Goal: Task Accomplishment & Management: Use online tool/utility

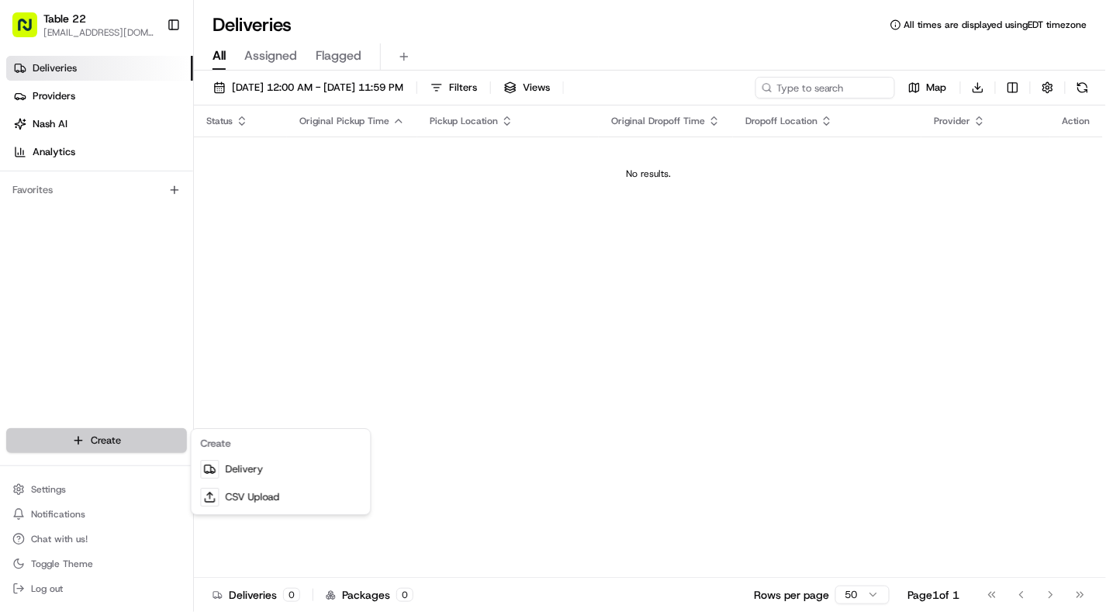
click at [131, 432] on html "Table 22 nikos@table22.com Toggle Sidebar Deliveries Providers Nash AI Analytic…" at bounding box center [553, 306] width 1106 height 612
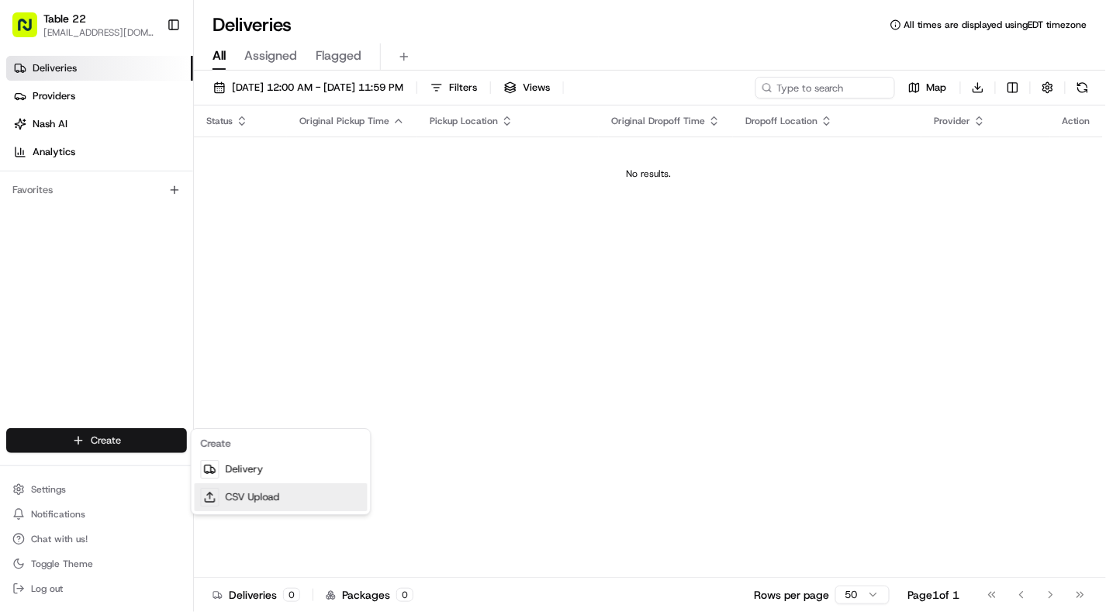
click at [244, 501] on link "CSV Upload" at bounding box center [281, 497] width 173 height 28
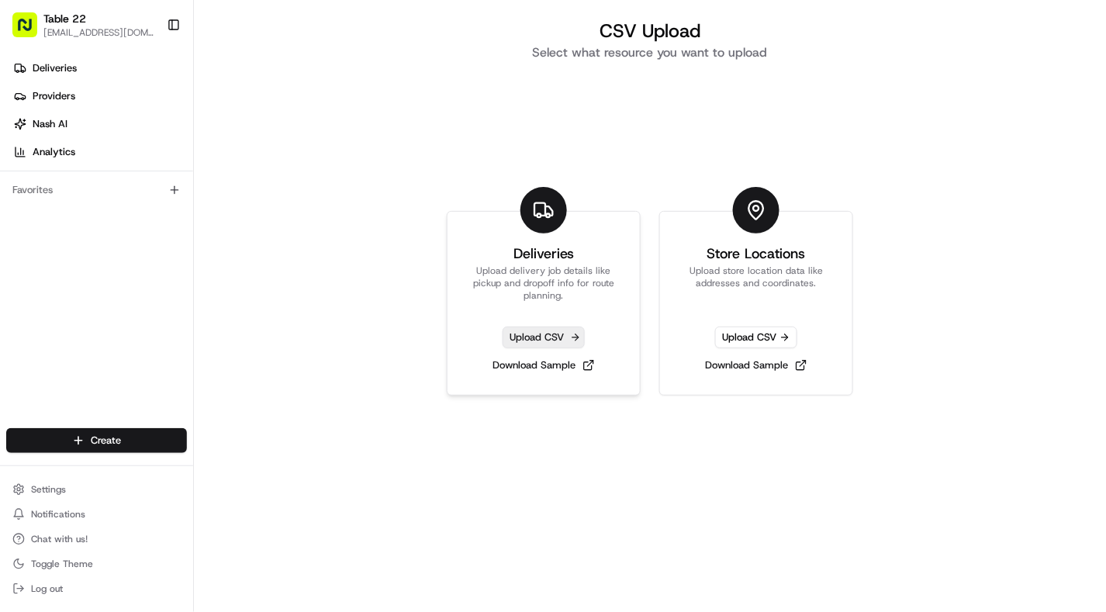
click at [530, 340] on span "Upload CSV" at bounding box center [544, 338] width 82 height 22
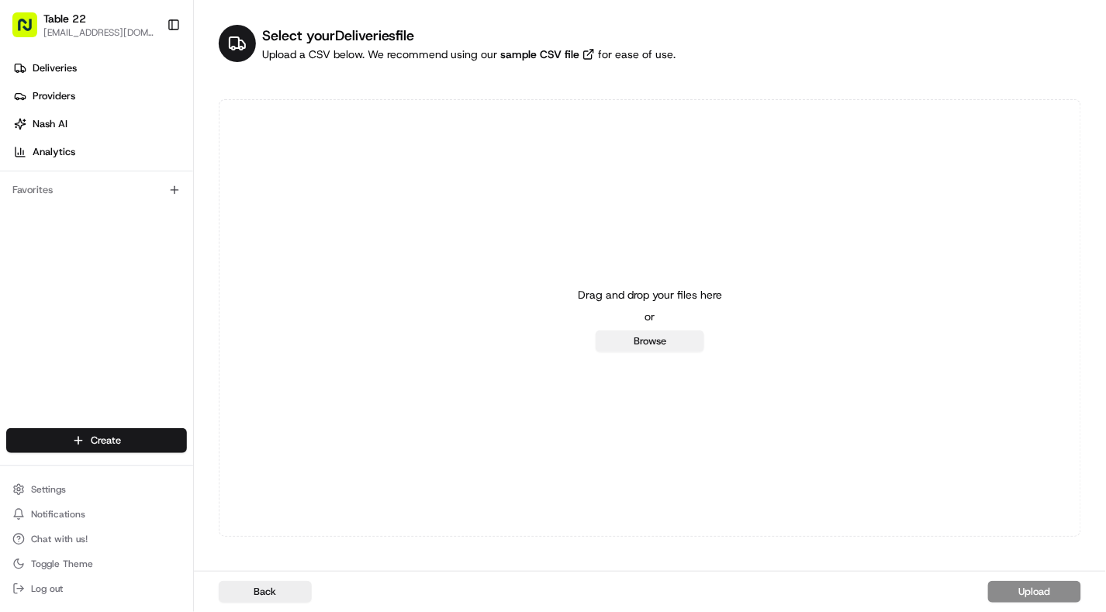
click at [645, 341] on button "Browse" at bounding box center [650, 341] width 109 height 22
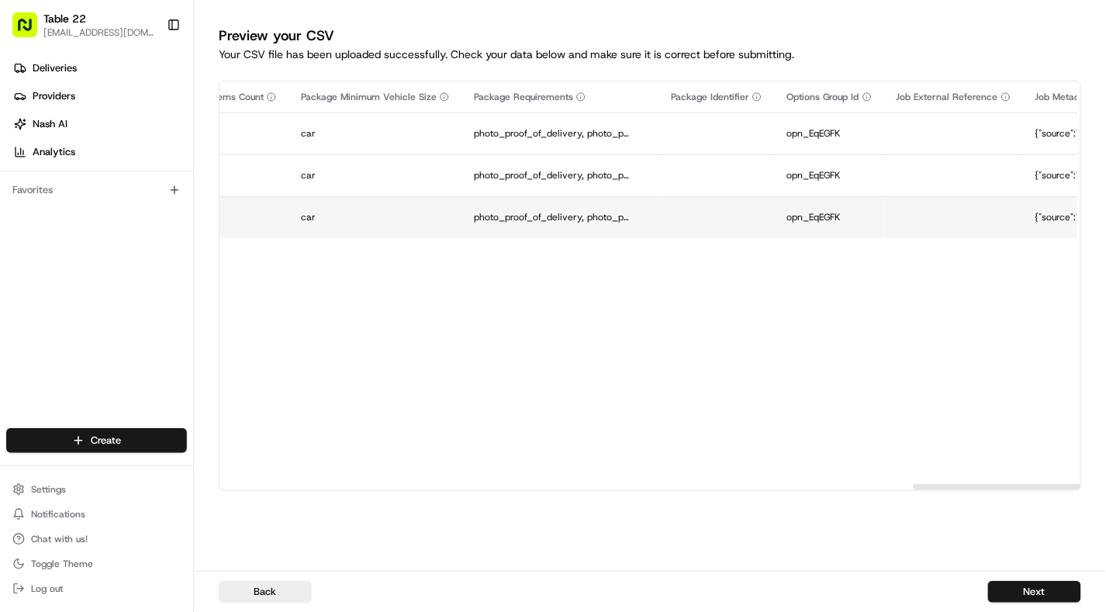
scroll to position [0, 3552]
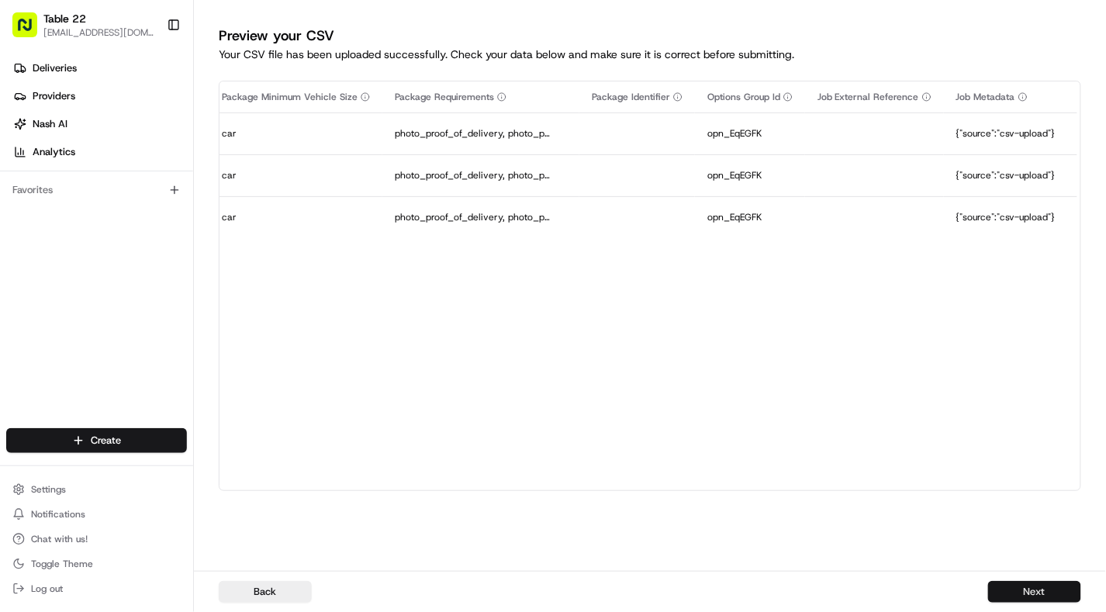
click at [1025, 595] on button "Next" at bounding box center [1034, 592] width 93 height 22
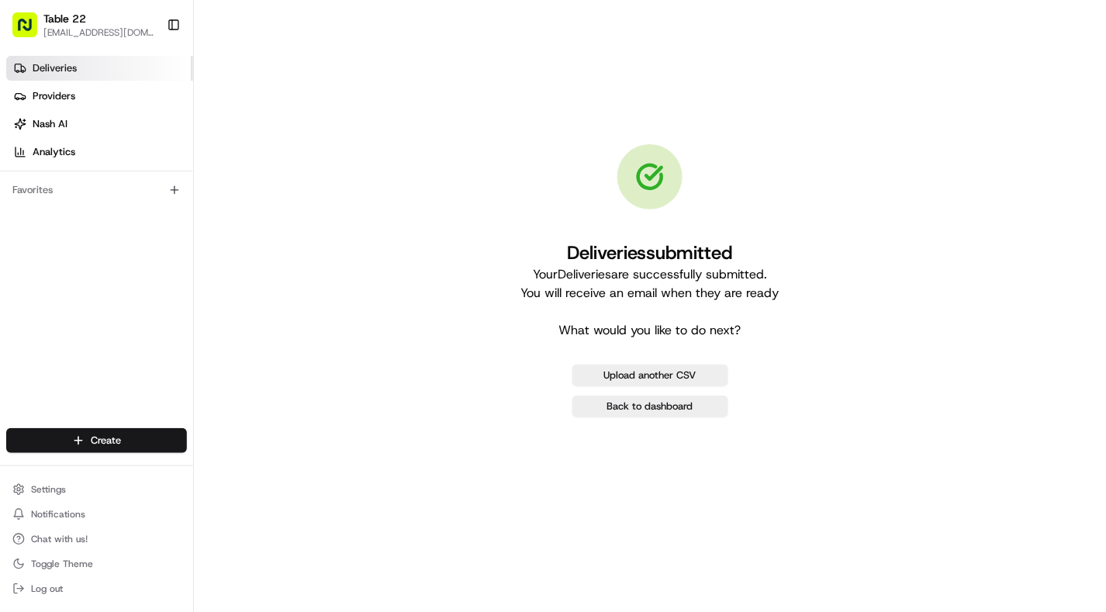
click at [71, 66] on span "Deliveries" at bounding box center [55, 68] width 44 height 14
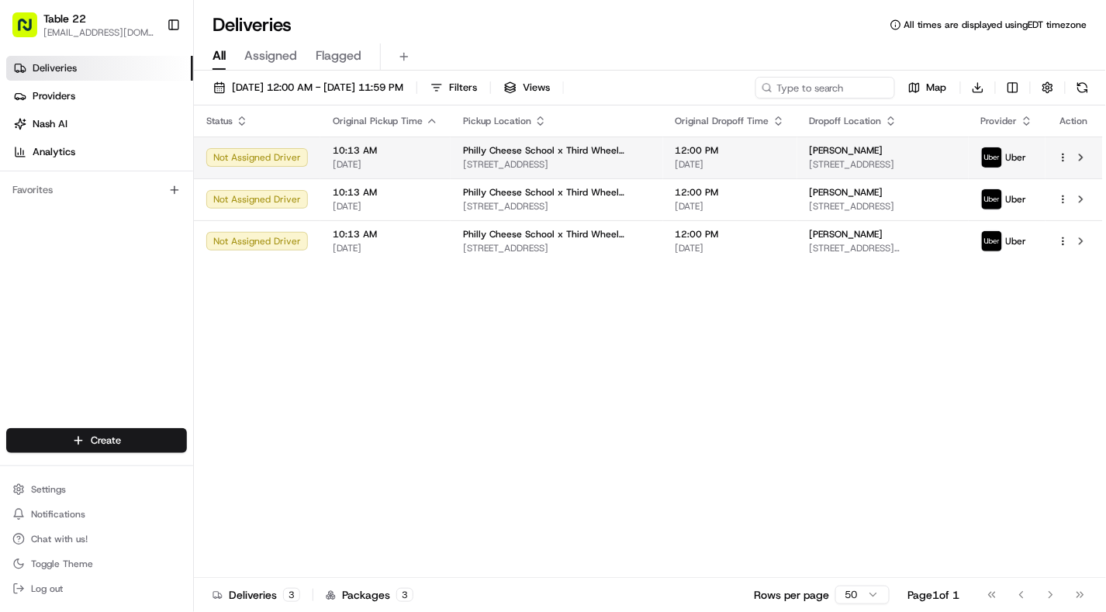
click at [1067, 160] on html "Table 22 [EMAIL_ADDRESS][DOMAIN_NAME] Toggle Sidebar Deliveries Providers [PERS…" at bounding box center [553, 306] width 1106 height 612
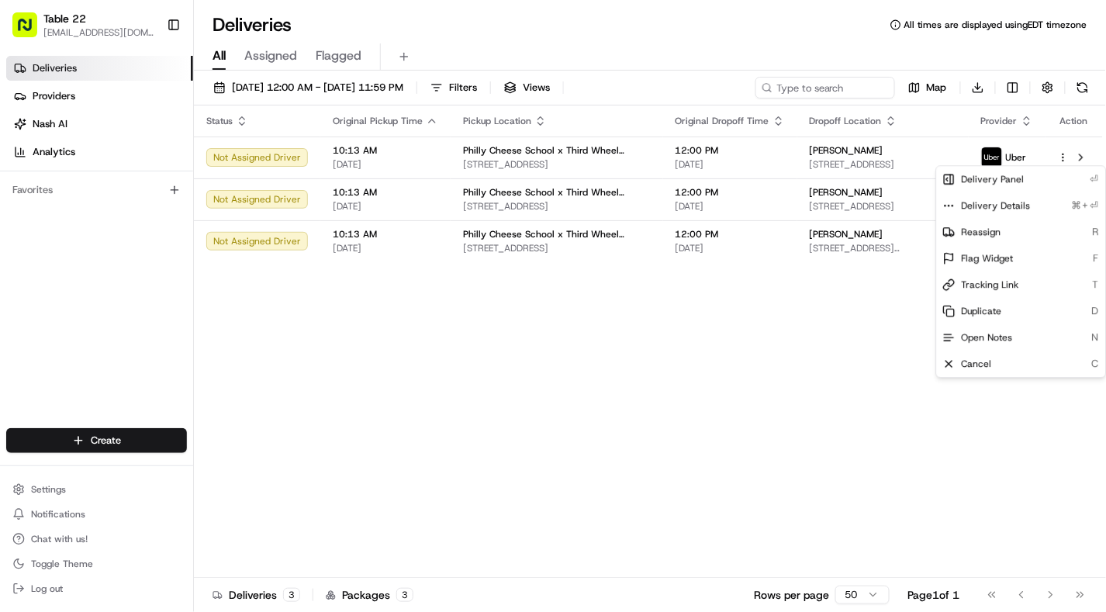
click at [802, 281] on html "Table 22 [EMAIL_ADDRESS][DOMAIN_NAME] Toggle Sidebar Deliveries Providers [PERS…" at bounding box center [553, 306] width 1106 height 612
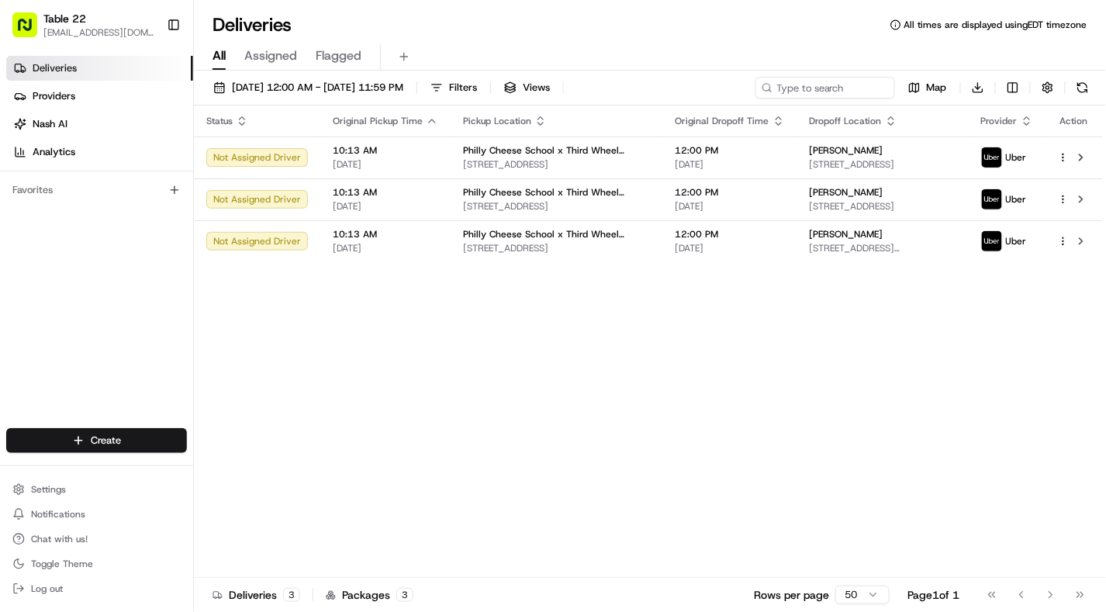
click at [708, 399] on div "Status Original Pickup Time Pickup Location Original Dropoff Time Dropoff Locat…" at bounding box center [648, 342] width 909 height 472
